Goal: Information Seeking & Learning: Learn about a topic

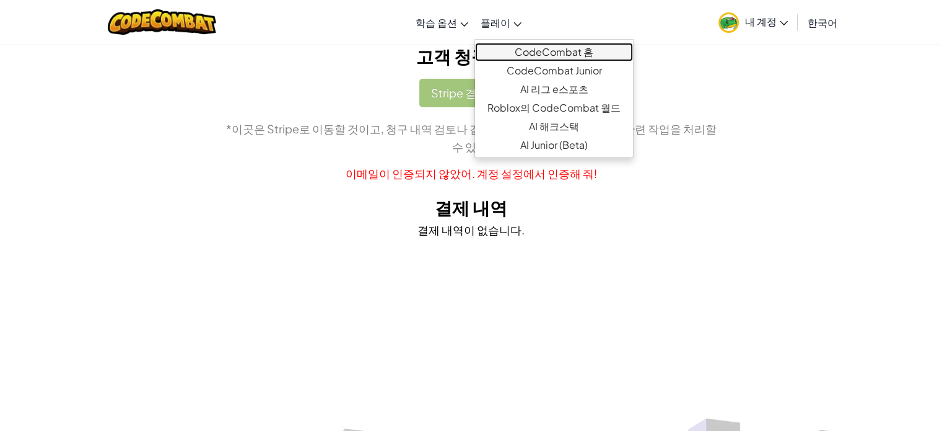
click at [523, 50] on link "CodeCombat 홈" at bounding box center [554, 52] width 158 height 19
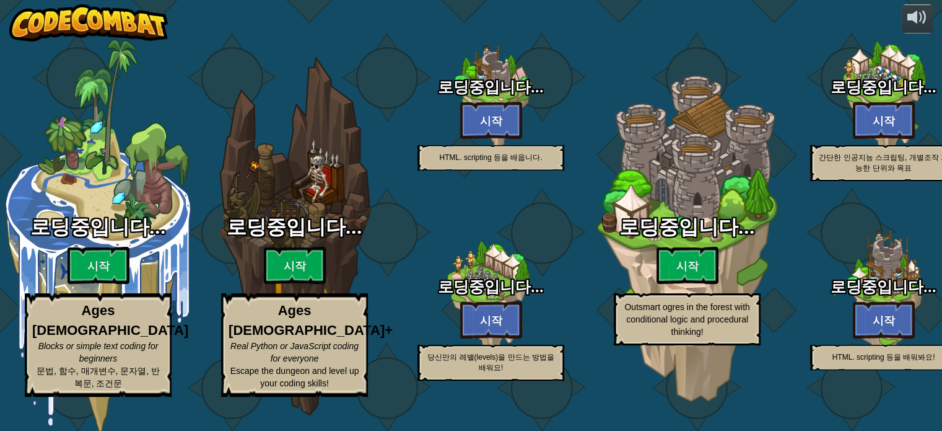
select select "ko"
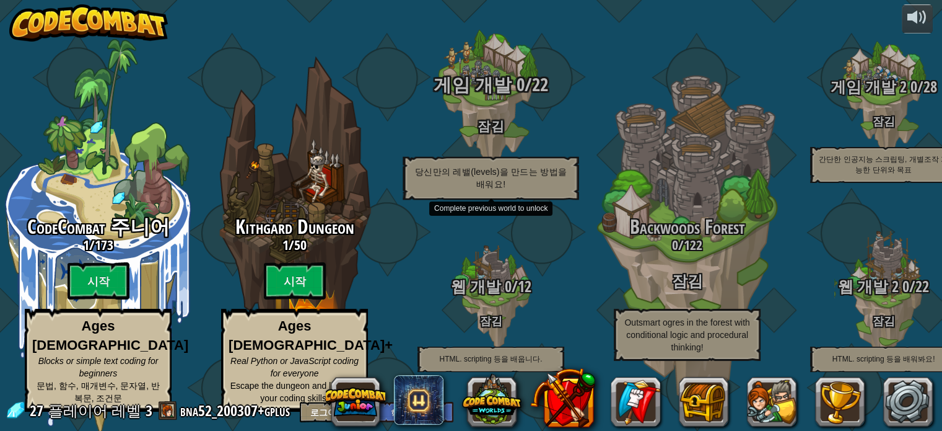
click at [473, 110] on div "게임 개발 0 / 22 잠김 당신만의 레밸(levels)을 만드는 방법을 배워요!" at bounding box center [490, 136] width 235 height 125
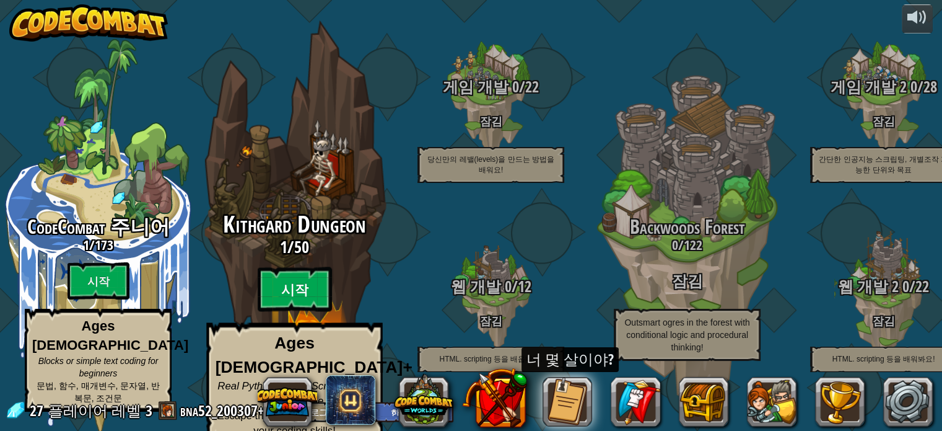
click at [284, 296] on btn "시작" at bounding box center [295, 289] width 74 height 45
select select "ko"
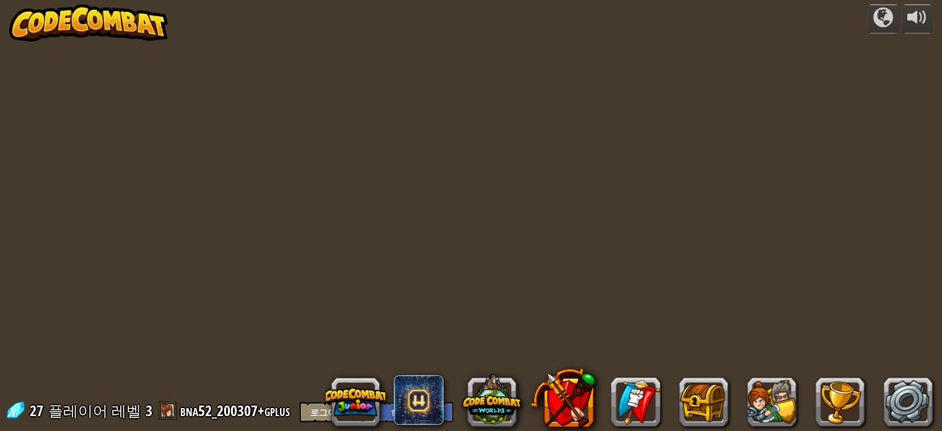
select select "ko"
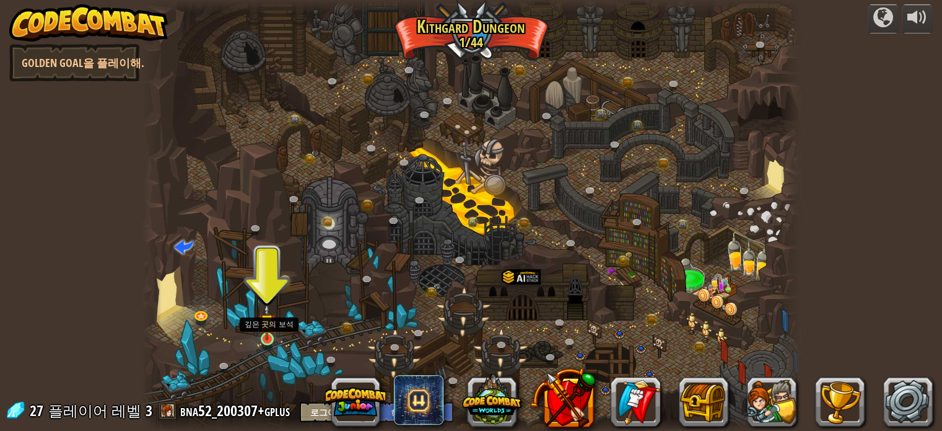
click at [273, 333] on img at bounding box center [267, 321] width 16 height 37
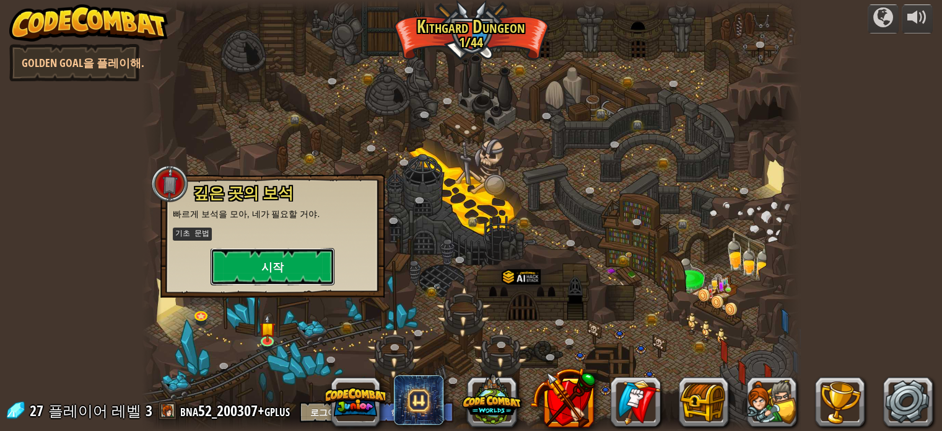
click at [293, 264] on button "시작" at bounding box center [273, 266] width 124 height 37
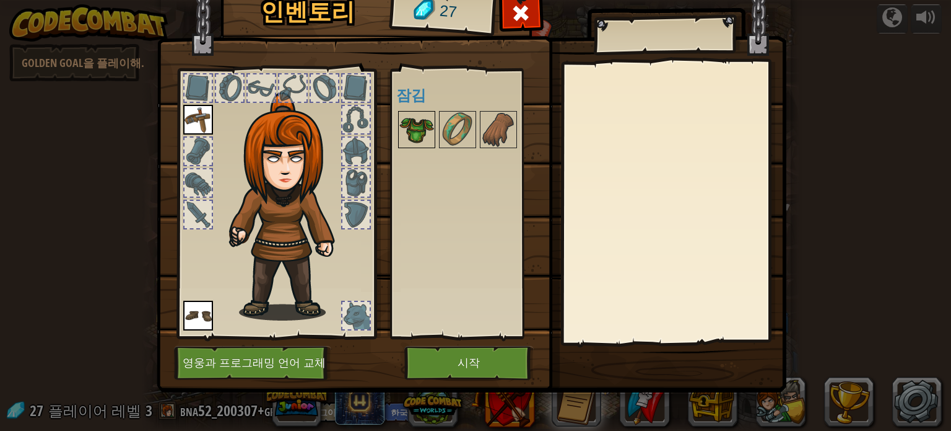
click at [426, 126] on img at bounding box center [417, 129] width 35 height 35
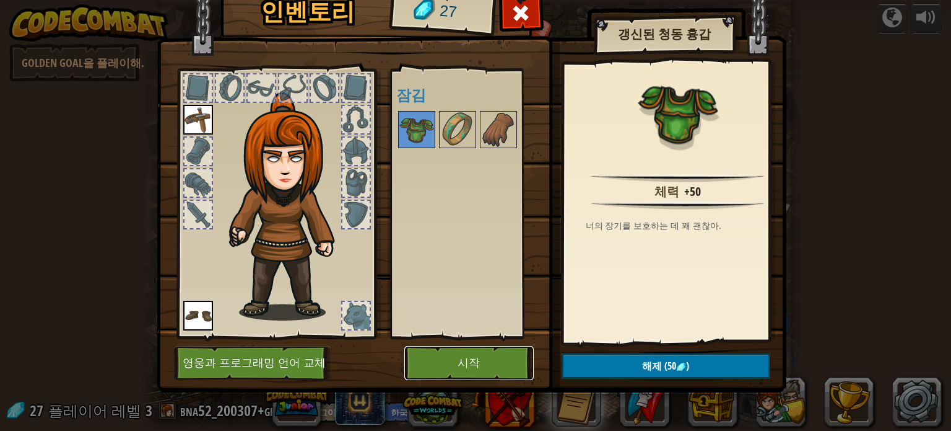
click at [448, 354] on button "시작" at bounding box center [468, 363] width 129 height 34
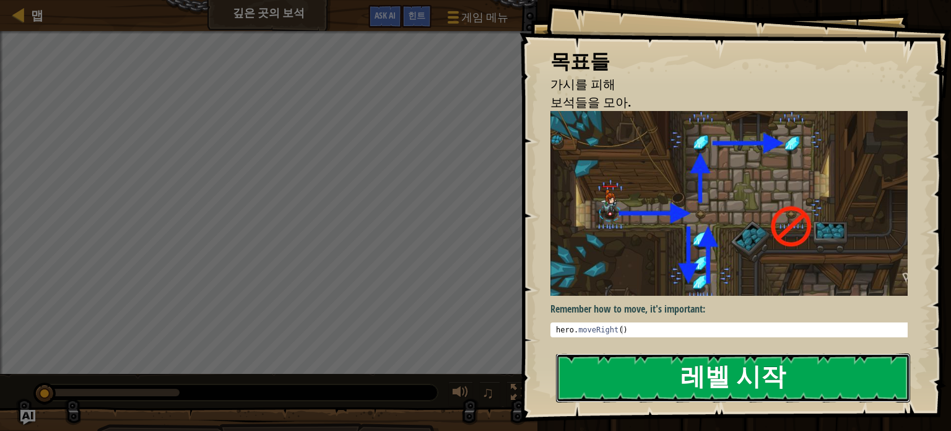
click at [675, 356] on button "레벨 시작" at bounding box center [733, 377] width 354 height 49
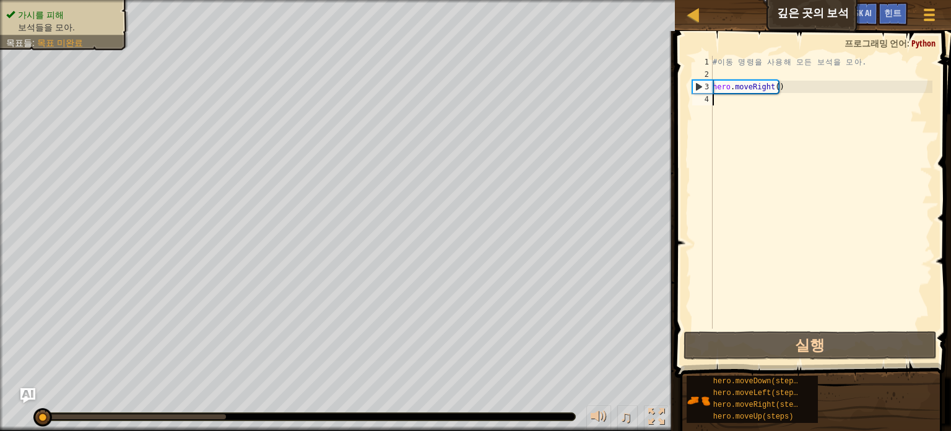
click at [793, 88] on div "# 이 동 명 령 을 사 용 해 모 든 보 석 을 모 아 . hero . moveRight ( )" at bounding box center [821, 204] width 222 height 297
type textarea "hero.moveRight()"
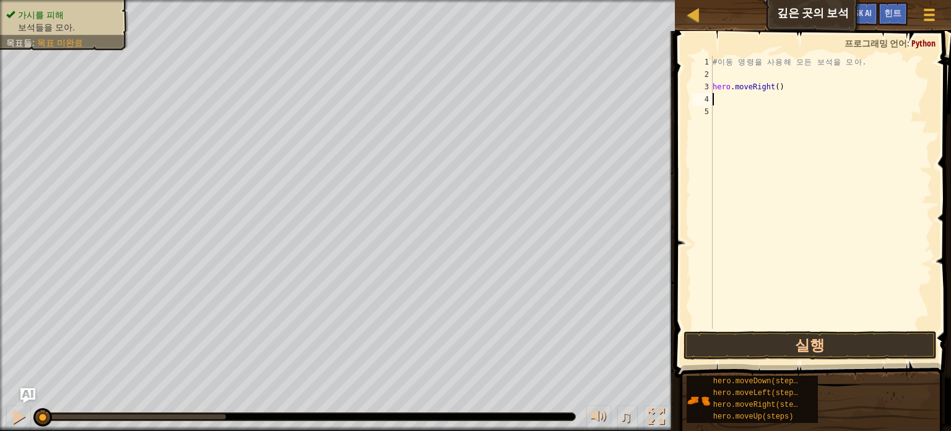
type textarea "h"
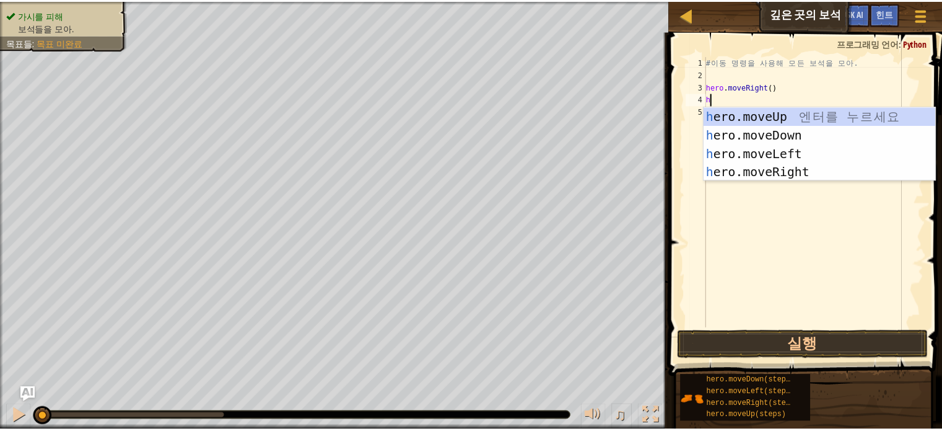
scroll to position [6, 0]
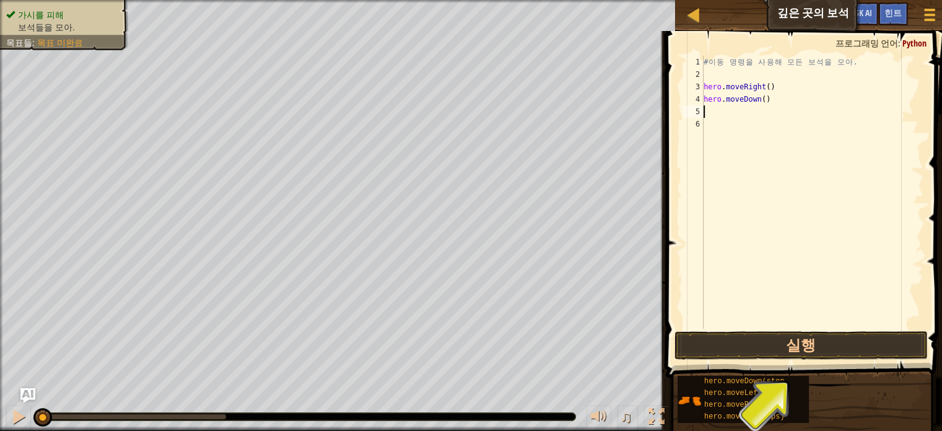
type textarea "h"
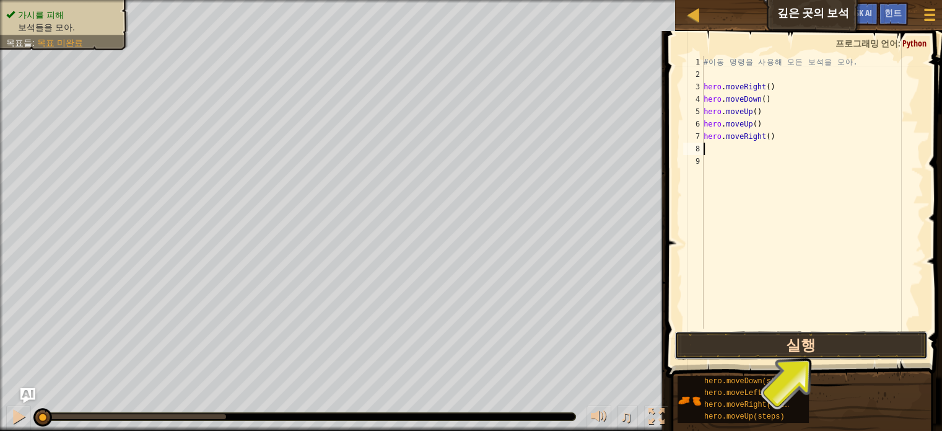
click at [733, 347] on button "실행" at bounding box center [801, 345] width 253 height 28
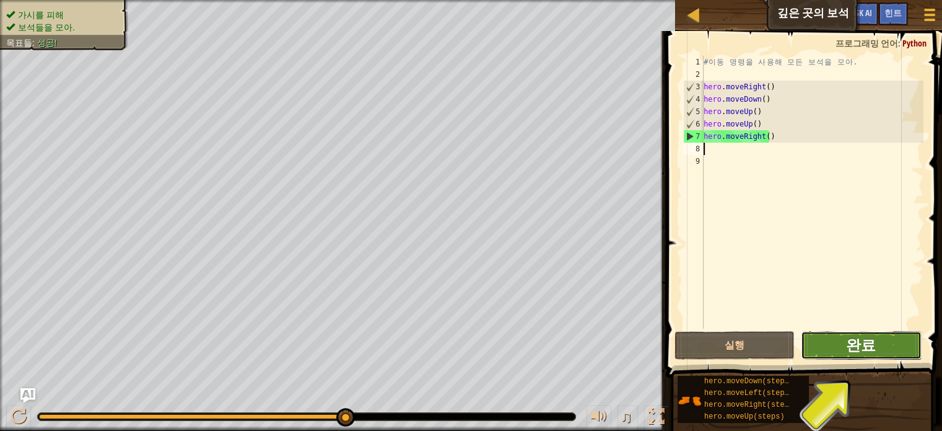
click at [874, 344] on span "완료" at bounding box center [861, 344] width 30 height 20
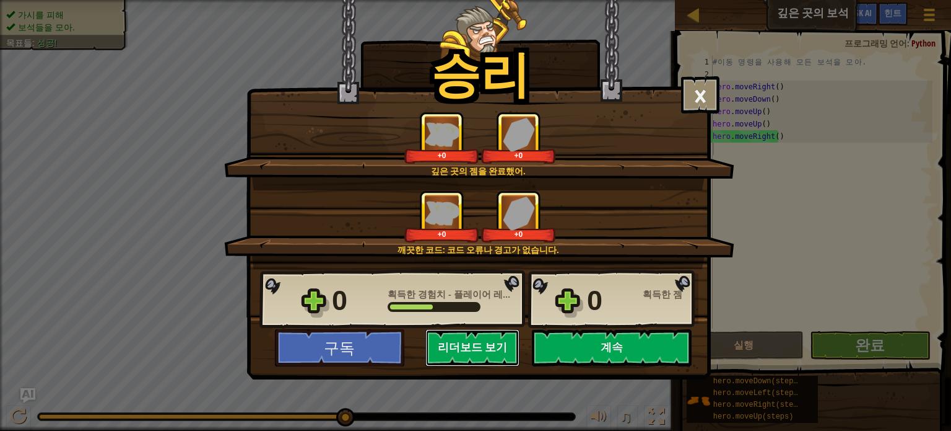
click at [466, 346] on button "리더보드 보기" at bounding box center [473, 347] width 94 height 37
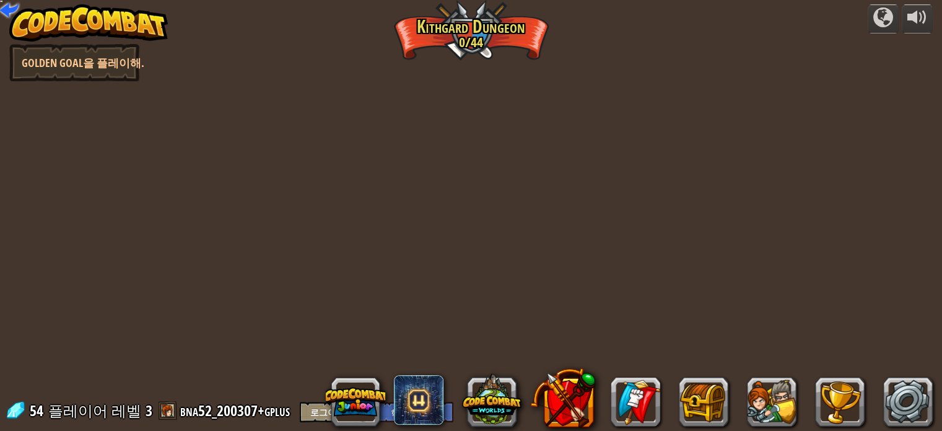
select select "ko"
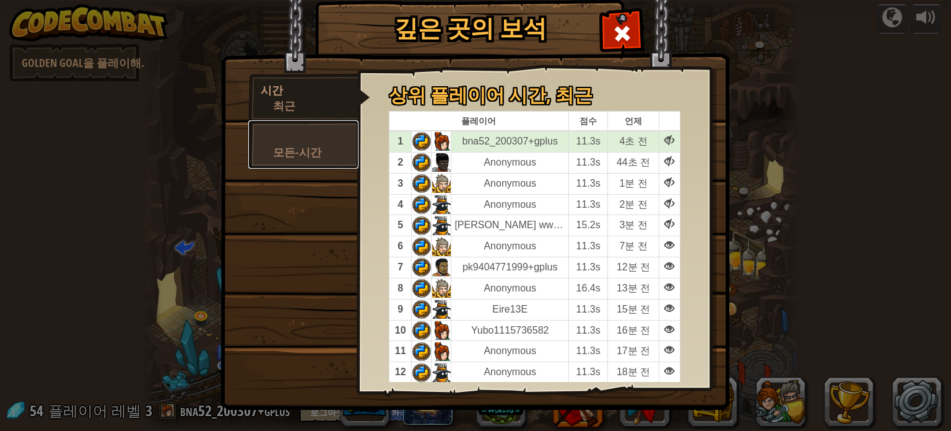
click at [302, 152] on div "모든-시간" at bounding box center [309, 151] width 73 height 15
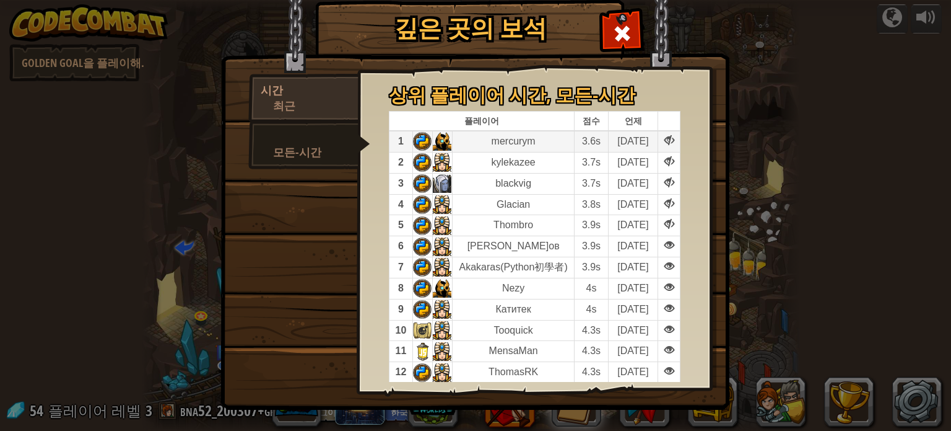
click at [438, 141] on td at bounding box center [442, 141] width 20 height 21
click at [621, 24] on span at bounding box center [623, 34] width 20 height 20
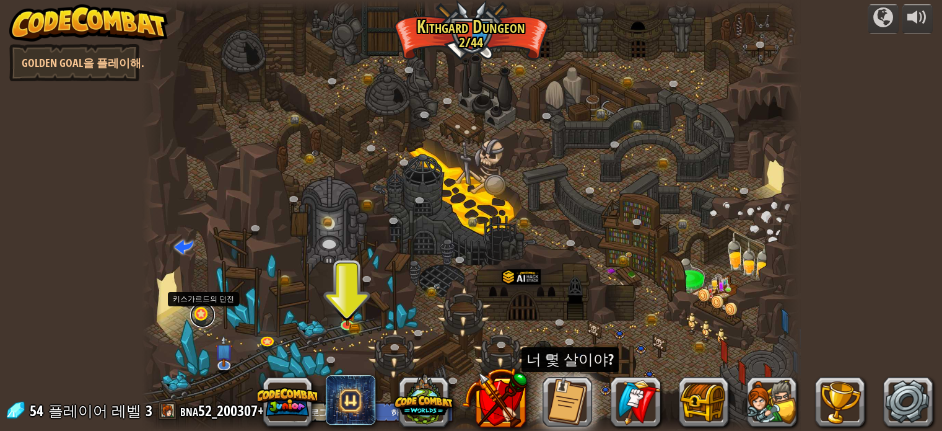
click at [193, 315] on link at bounding box center [202, 314] width 25 height 25
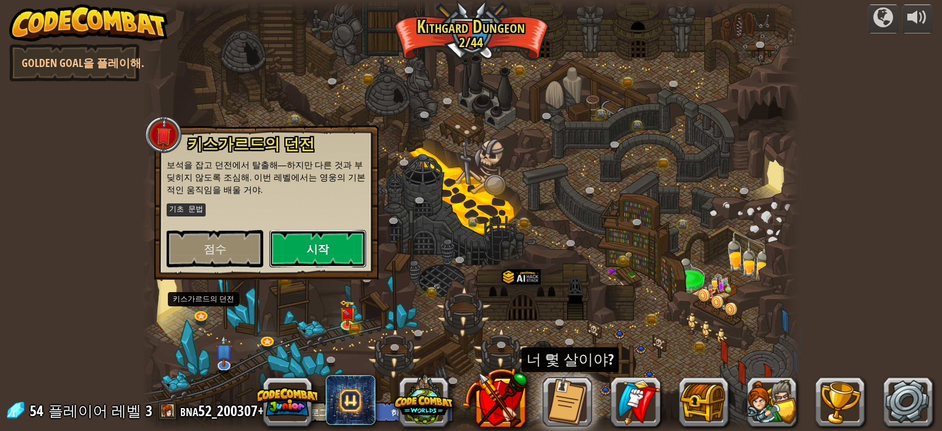
click at [343, 246] on button "시작" at bounding box center [317, 248] width 97 height 37
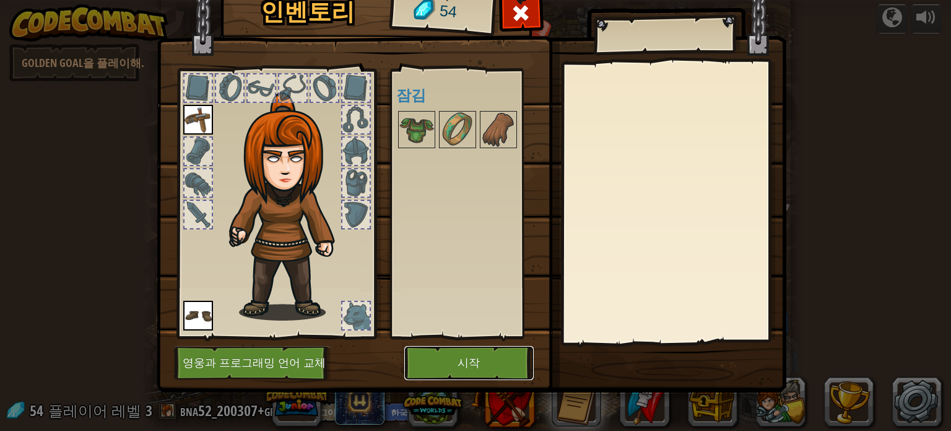
click at [438, 372] on button "시작" at bounding box center [468, 363] width 129 height 34
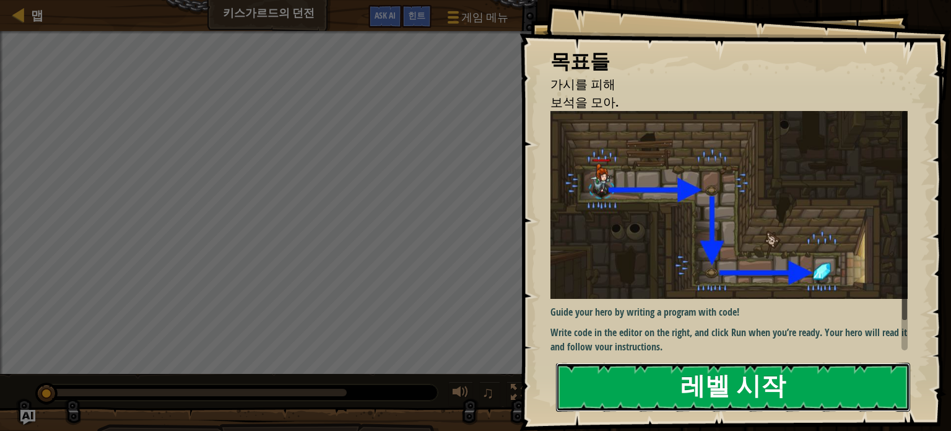
click at [619, 383] on button "레벨 시작" at bounding box center [733, 386] width 354 height 49
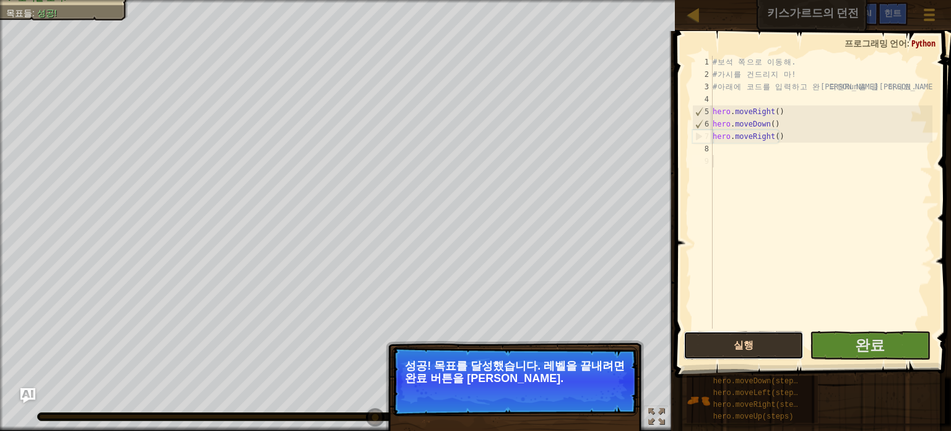
click at [745, 341] on button "실행" at bounding box center [744, 345] width 121 height 28
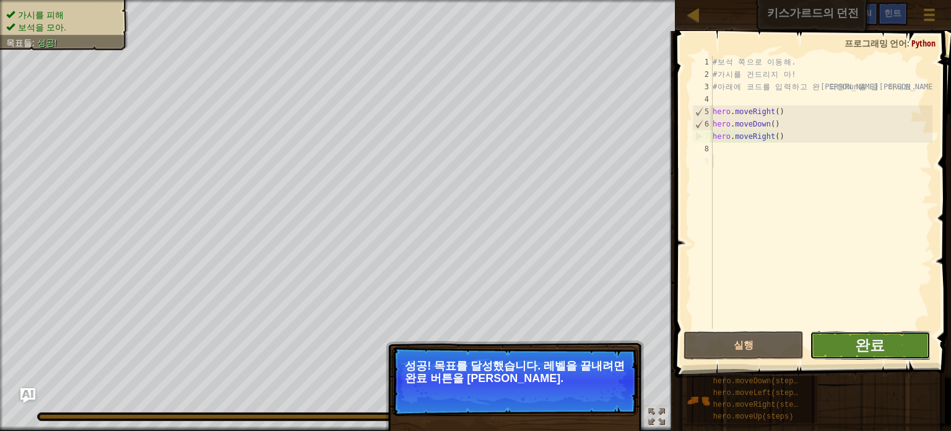
click at [832, 346] on button "완료" at bounding box center [870, 345] width 121 height 28
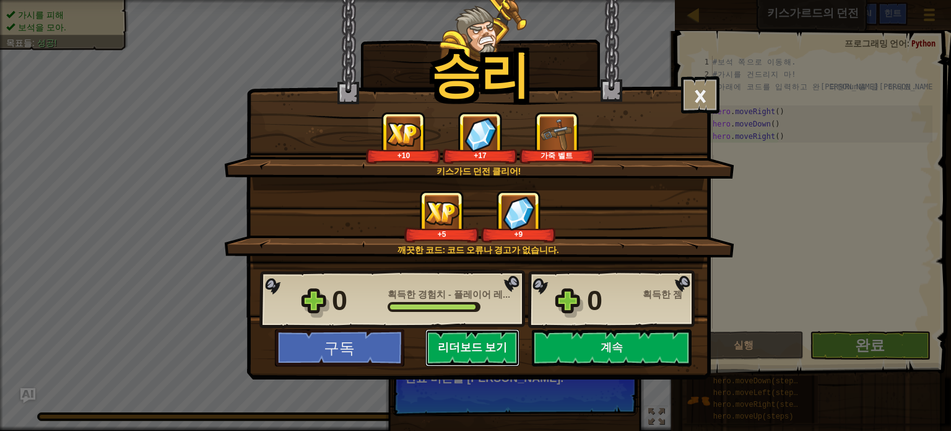
click at [478, 352] on button "리더보드 보기" at bounding box center [473, 347] width 94 height 37
select select "ko"
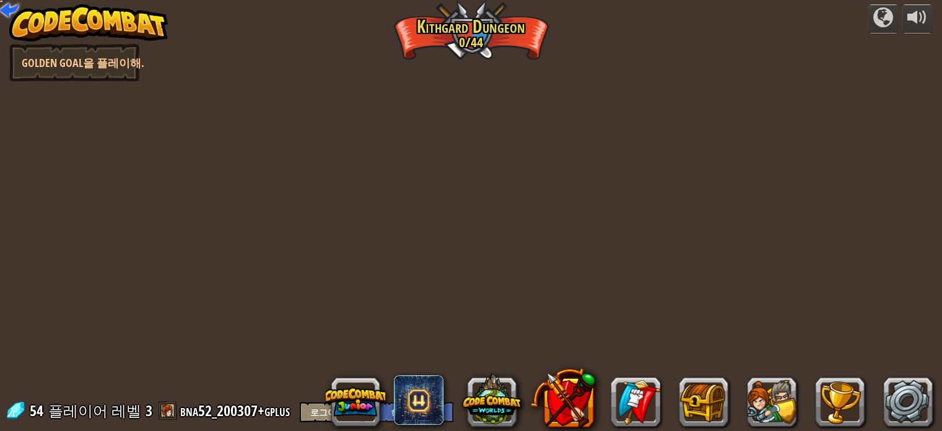
select select "ko"
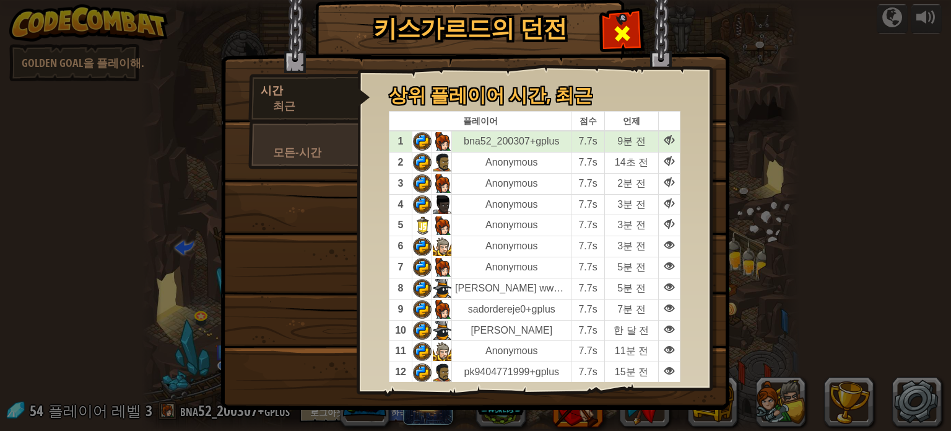
click at [622, 28] on span at bounding box center [623, 34] width 20 height 20
